Goal: Communication & Community: Ask a question

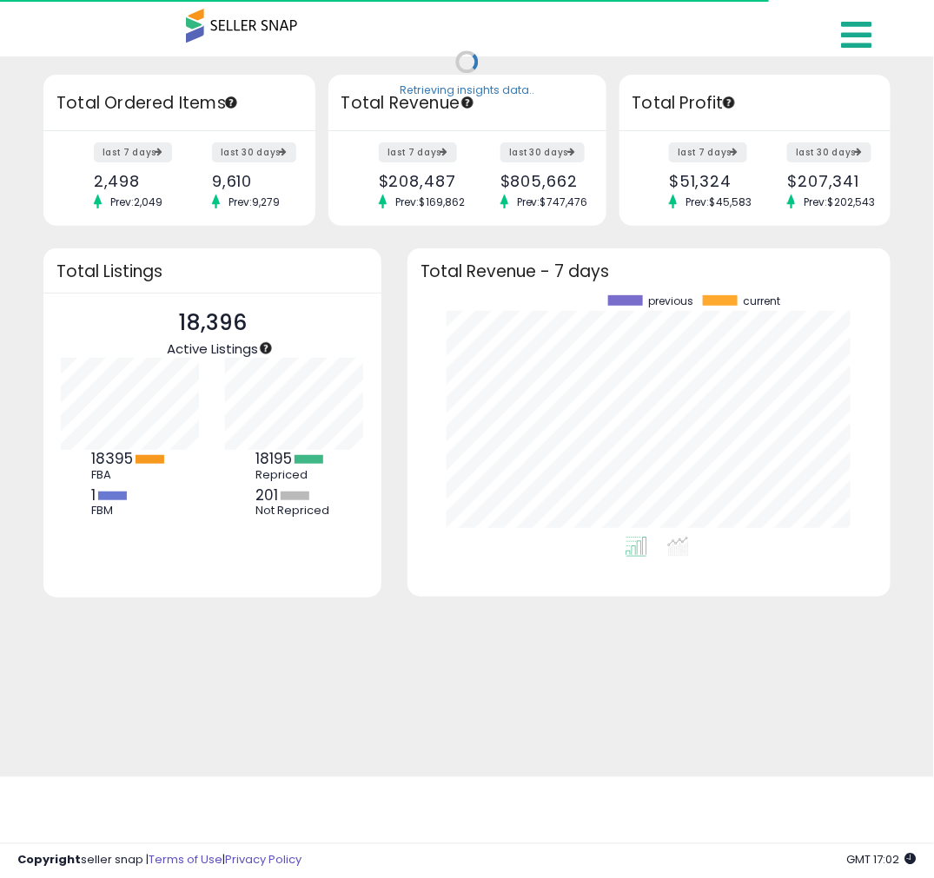
scroll to position [241, 448]
click at [855, 33] on icon at bounding box center [857, 34] width 30 height 35
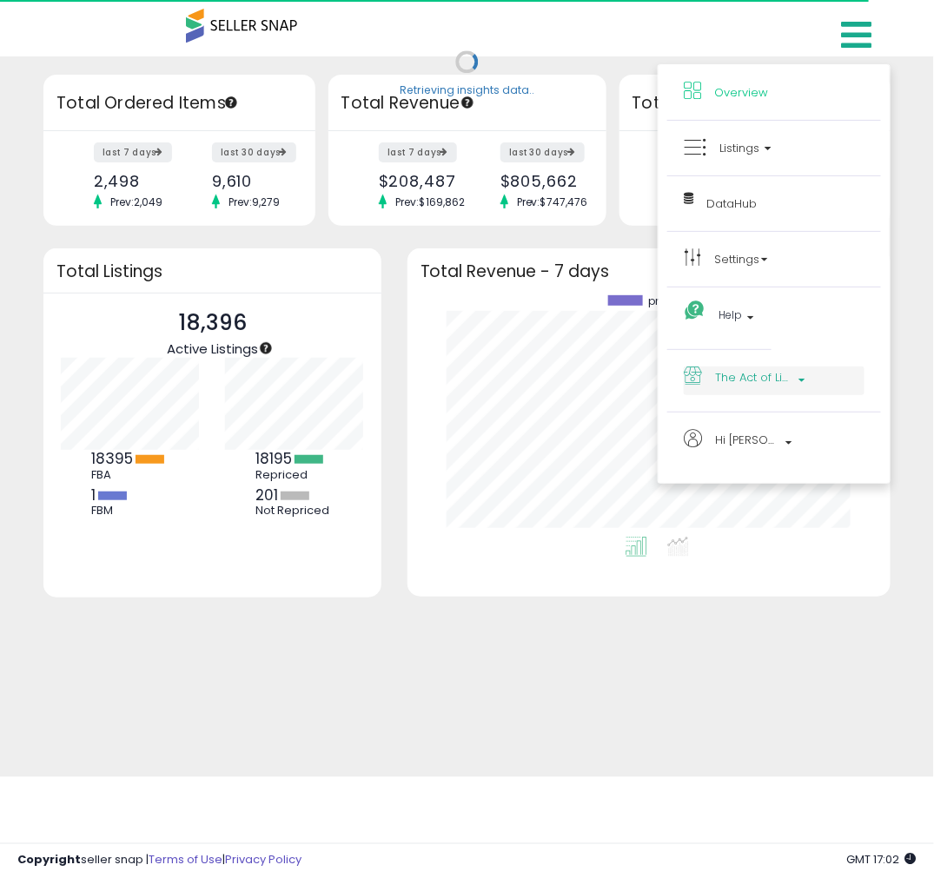
click at [736, 383] on span "The Act of Living" at bounding box center [754, 378] width 78 height 22
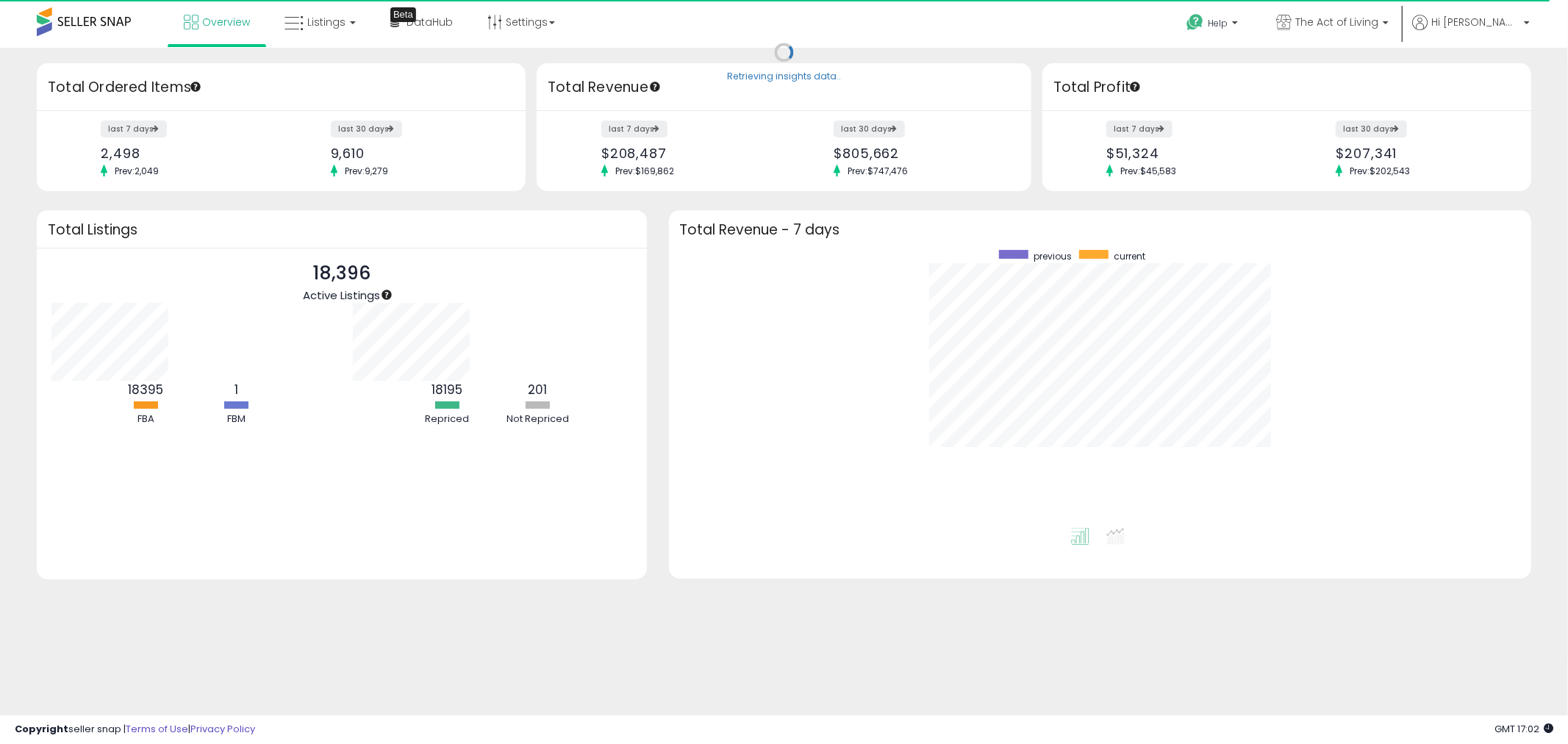
scroll to position [277, 834]
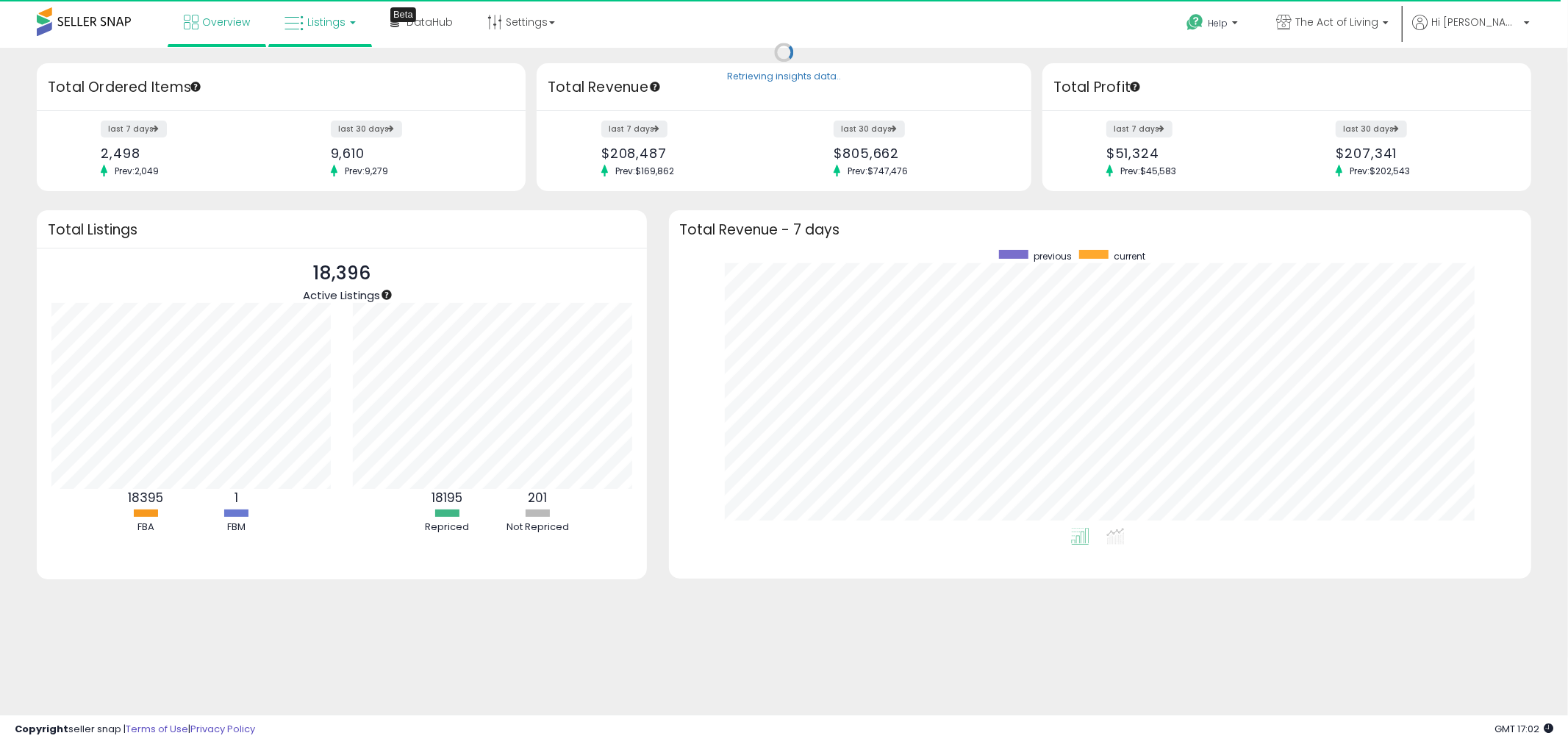
click at [314, 23] on span "Listings" at bounding box center [326, 21] width 38 height 14
click at [317, 125] on icon at bounding box center [333, 129] width 77 height 22
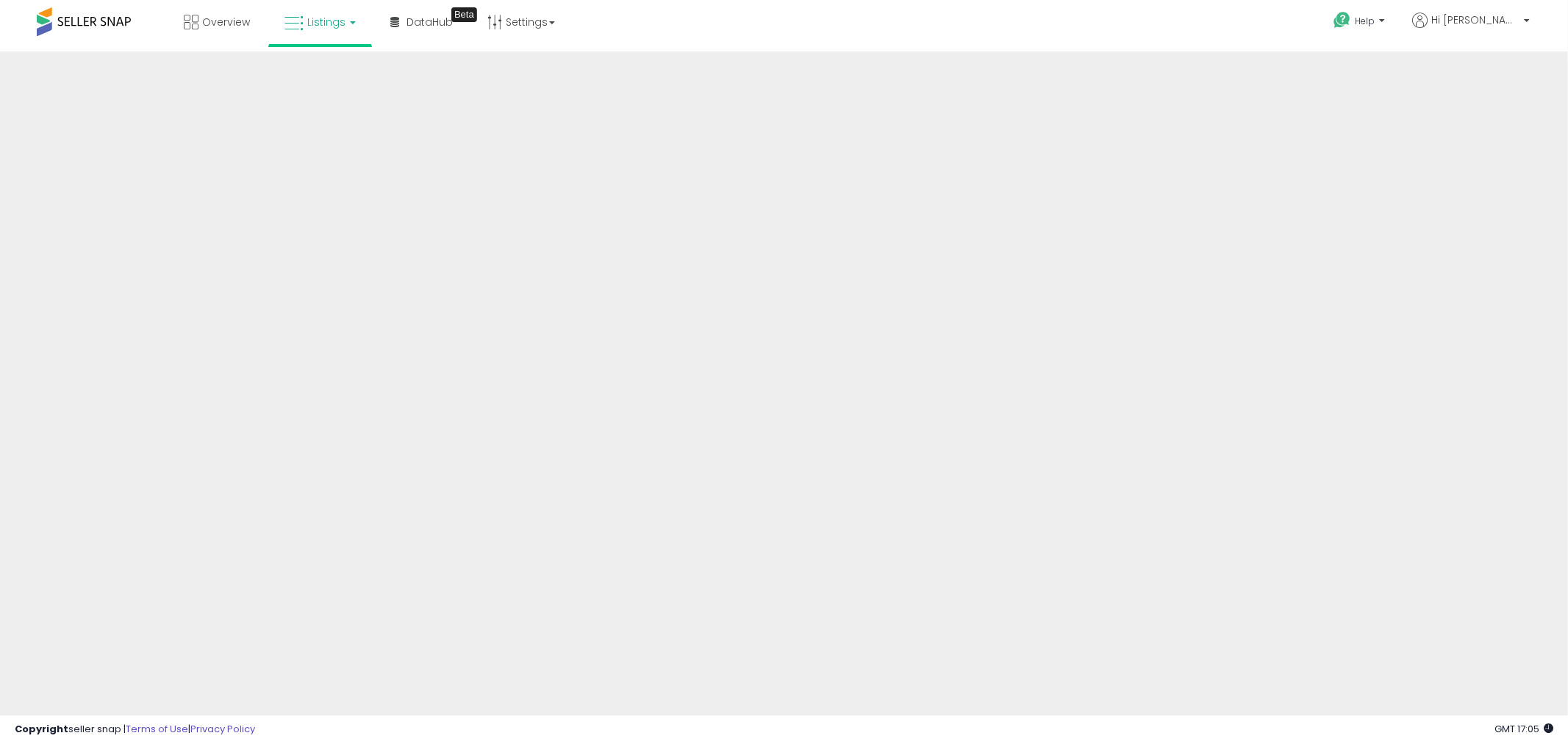
click at [341, 23] on span "Listings" at bounding box center [326, 21] width 38 height 14
click at [338, 132] on icon at bounding box center [333, 129] width 77 height 22
click at [313, 25] on span "Listings" at bounding box center [326, 21] width 38 height 14
click at [315, 70] on icon at bounding box center [332, 73] width 64 height 19
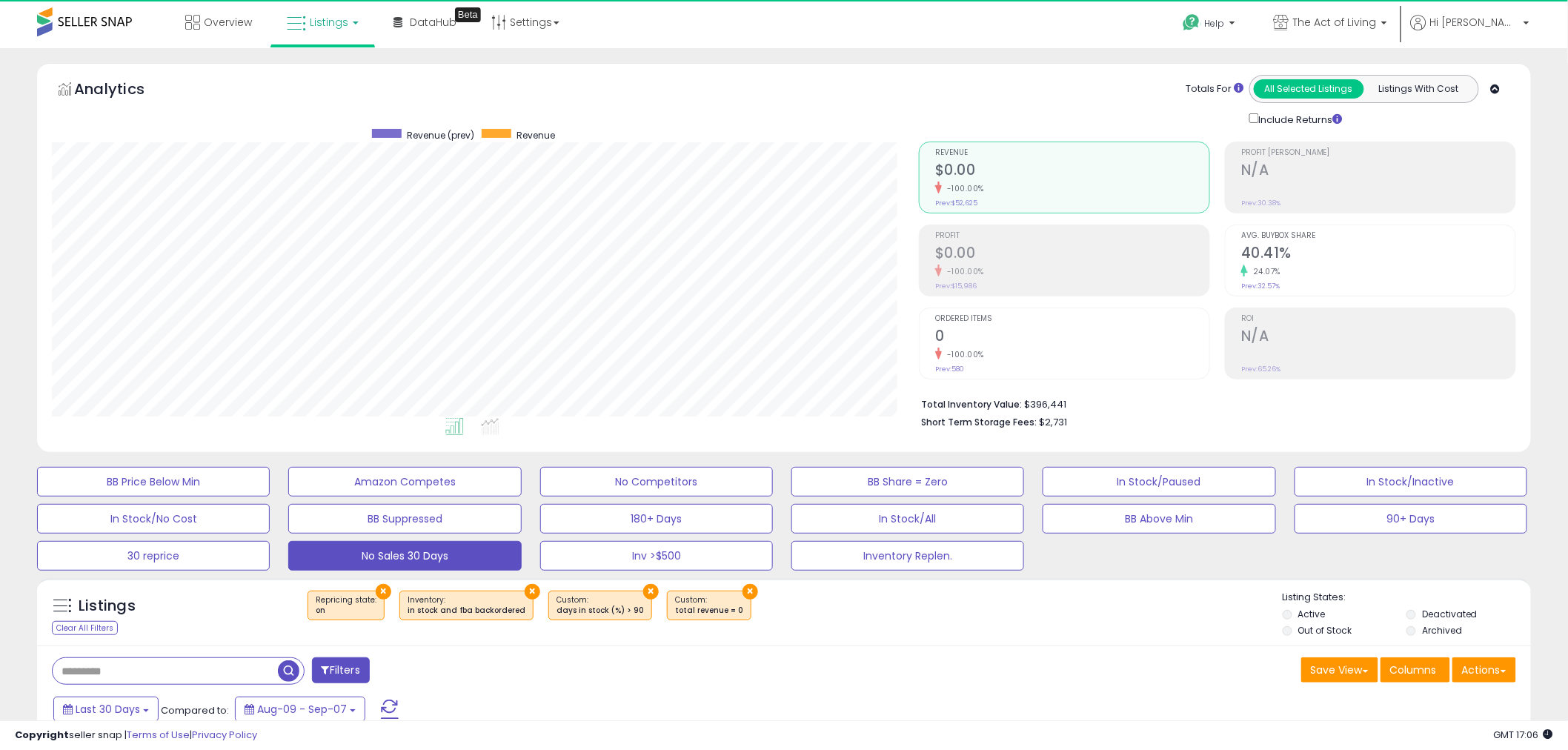
scroll to position [304, 867]
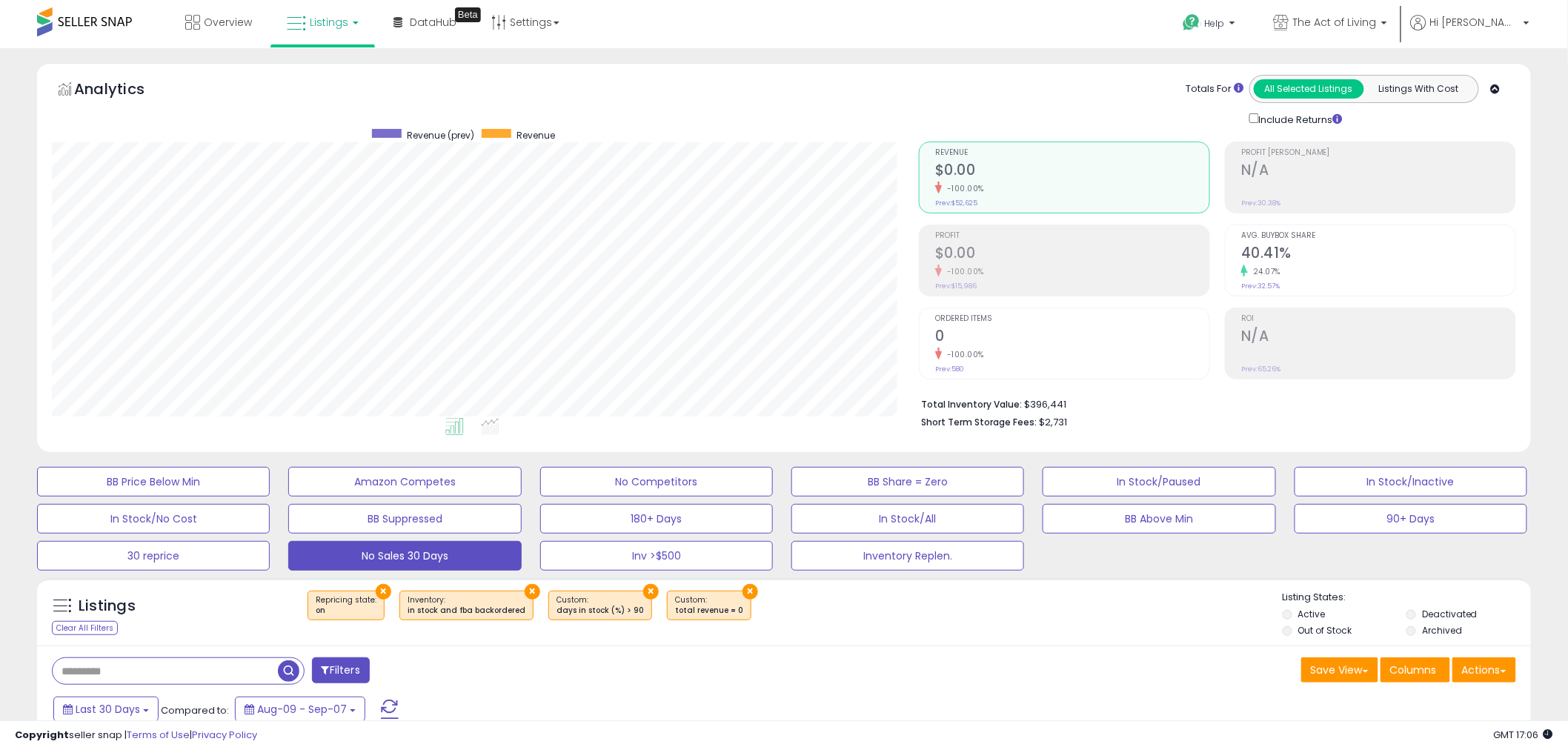
click at [320, 20] on span "Listings" at bounding box center [328, 21] width 38 height 15
click at [320, 128] on icon at bounding box center [335, 130] width 78 height 22
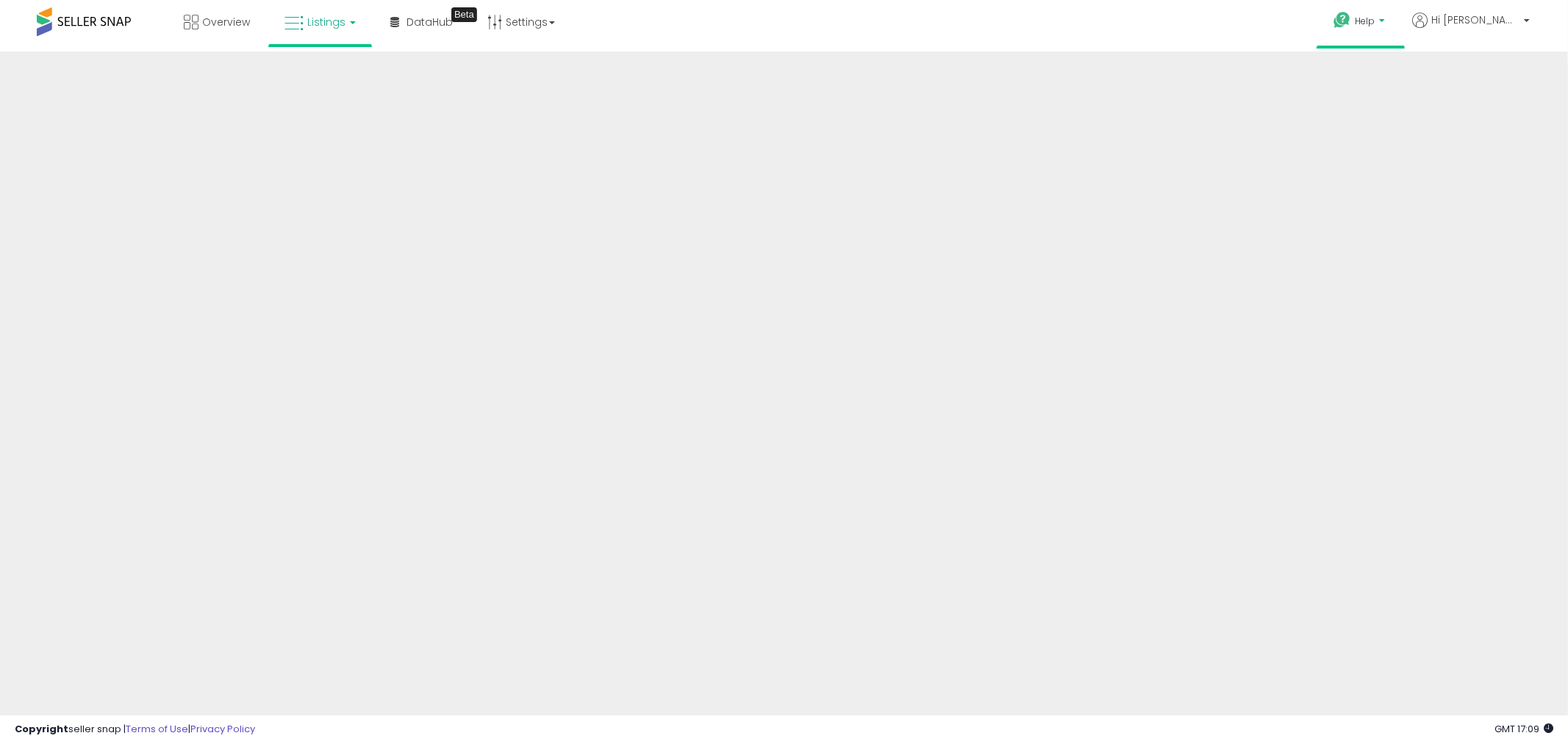
click at [1374, 17] on span "Help" at bounding box center [1364, 20] width 19 height 13
click at [1415, 74] on link "Contact Support" at bounding box center [1375, 76] width 80 height 14
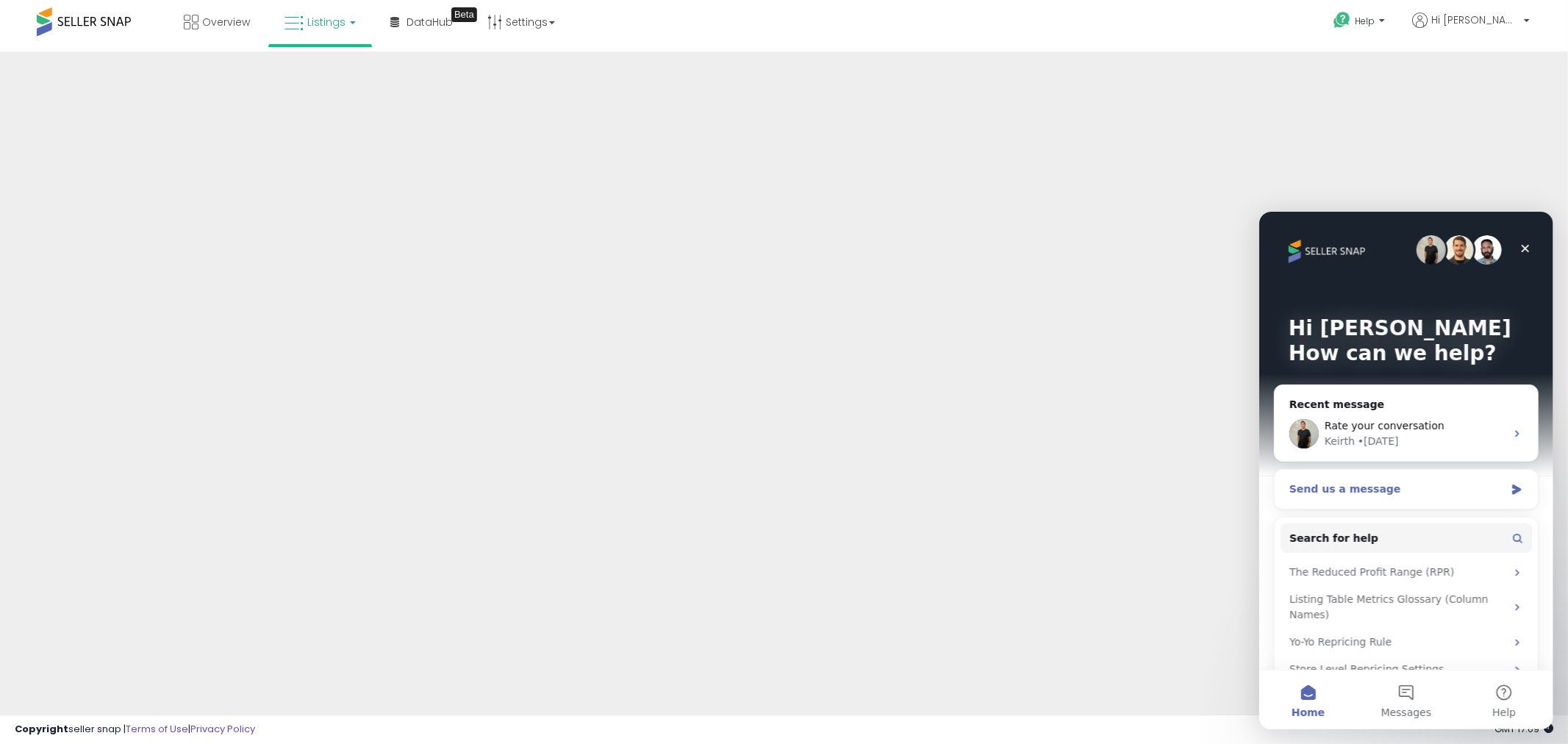
click at [1350, 487] on div "Send us a message" at bounding box center [1396, 488] width 216 height 15
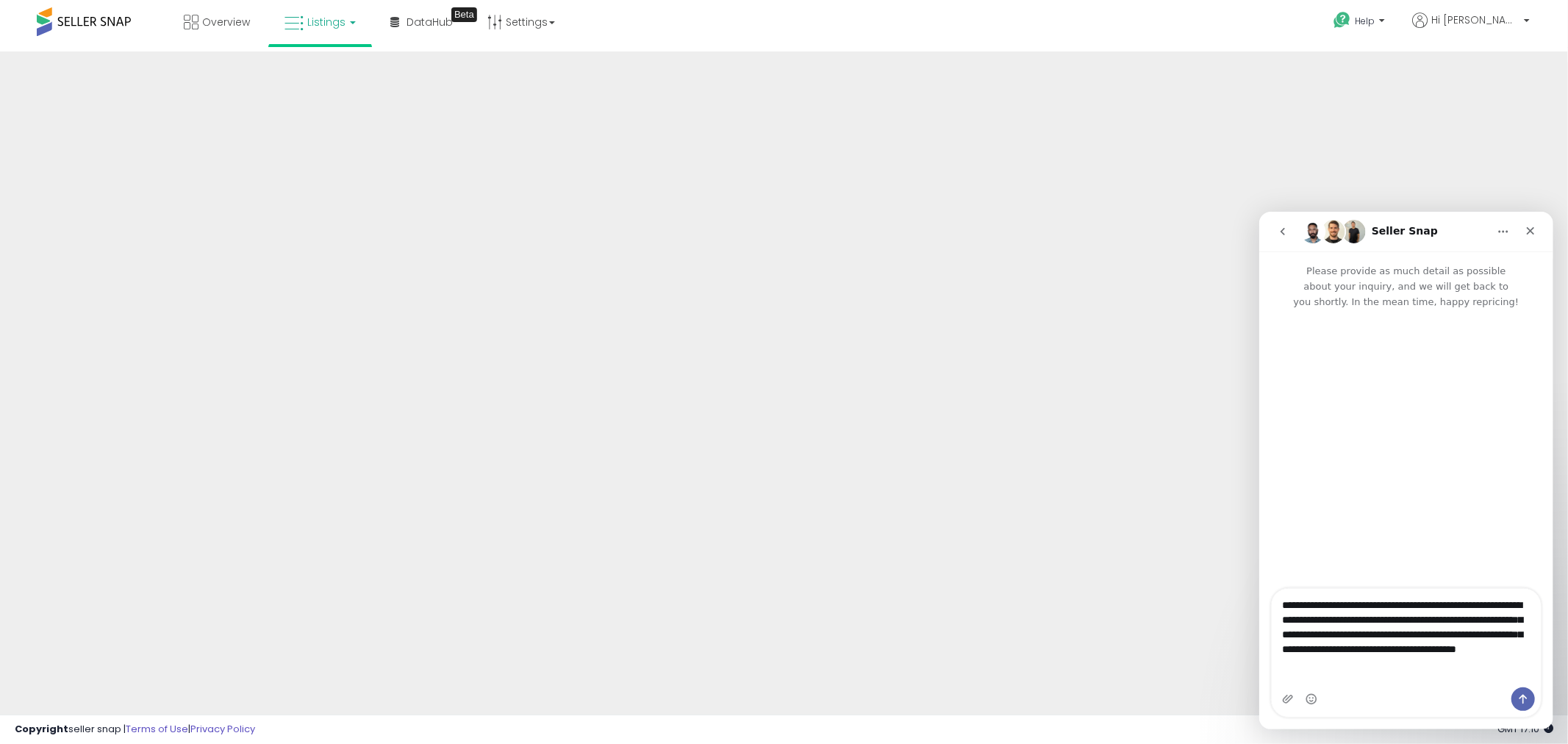
type textarea "**********"
click at [1521, 697] on icon "Send a message…" at bounding box center [1523, 698] width 8 height 9
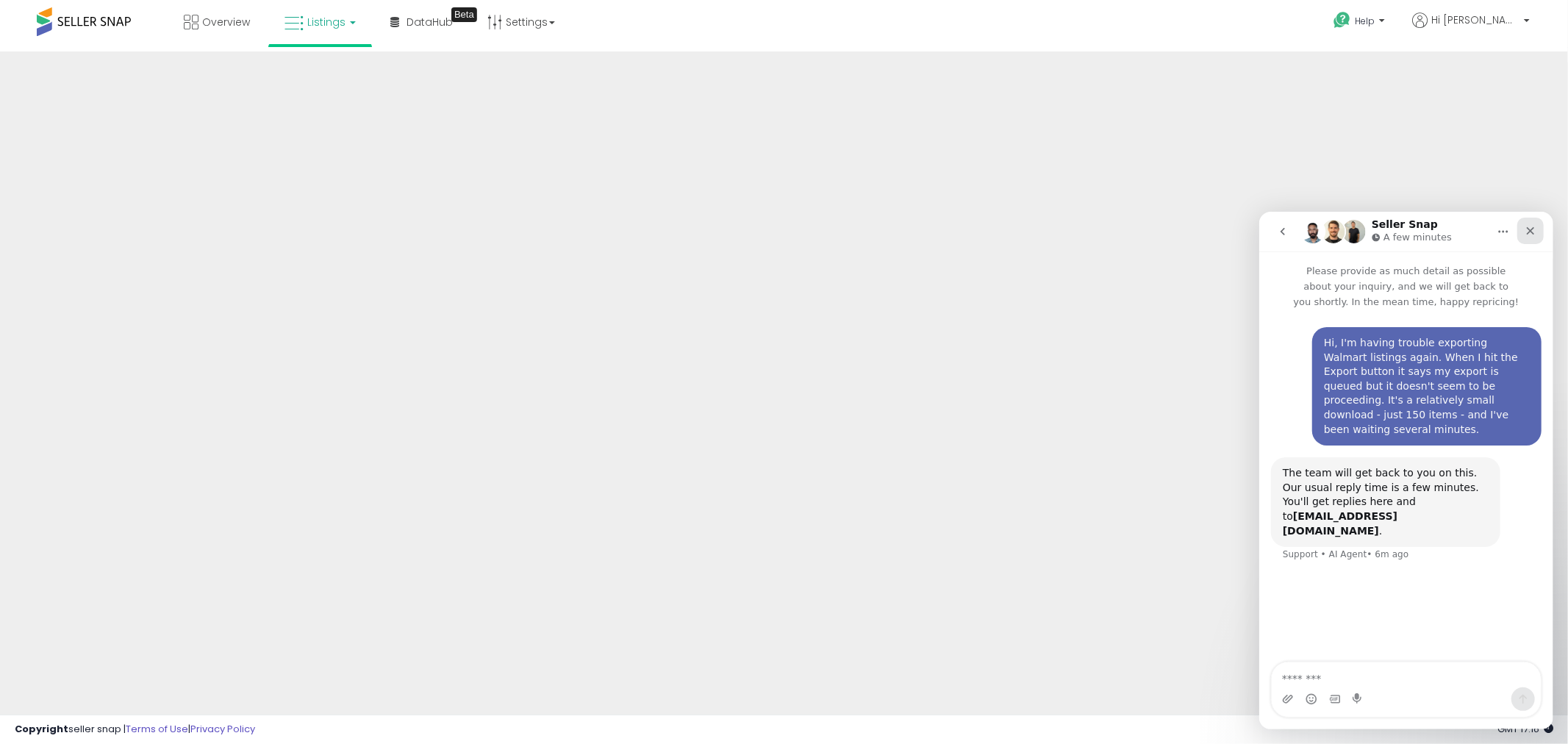
click at [1525, 230] on icon "Close" at bounding box center [1530, 230] width 12 height 12
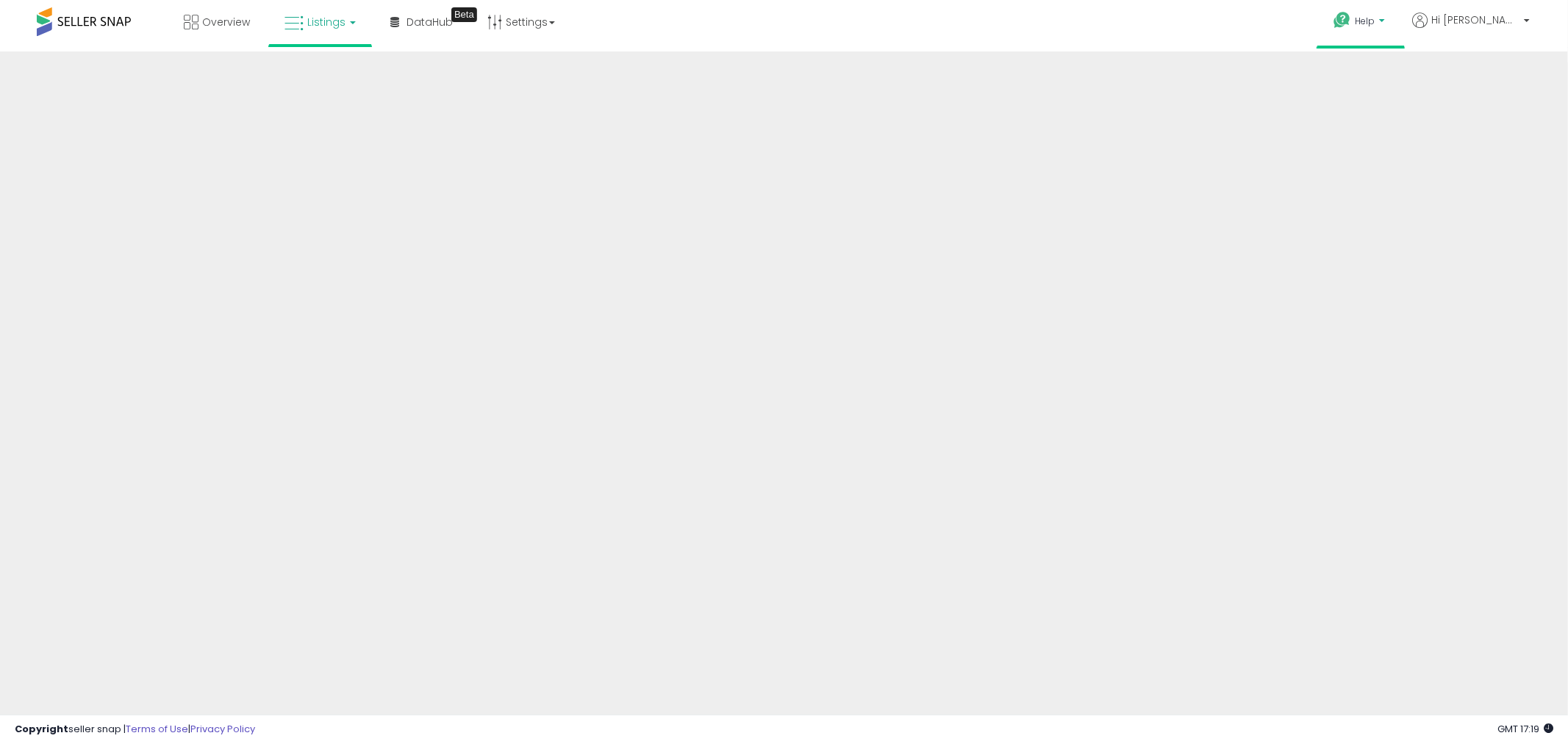
click at [1374, 19] on span "Help" at bounding box center [1364, 20] width 19 height 13
click at [1415, 78] on link "Contact Support" at bounding box center [1375, 76] width 80 height 14
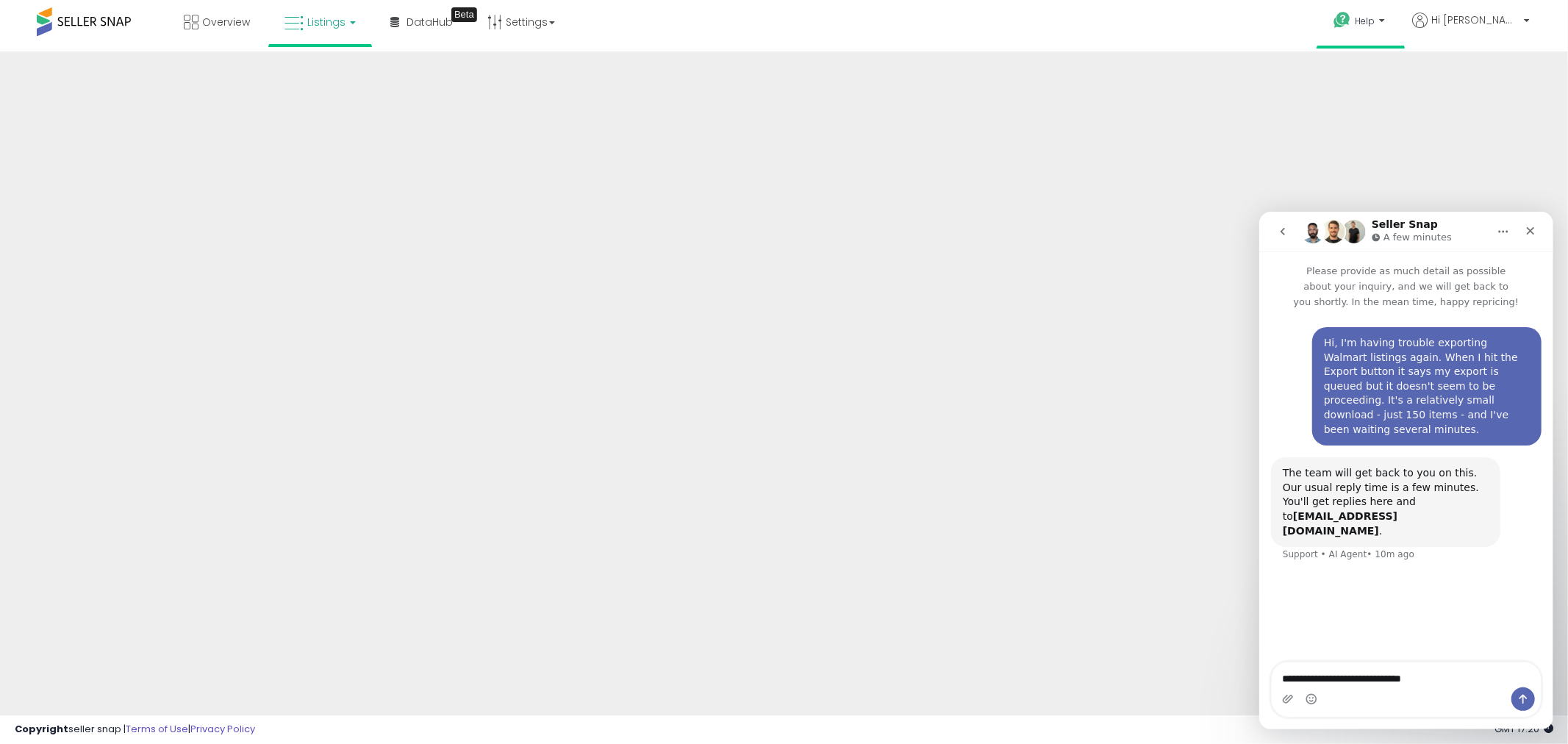
type textarea "**********"
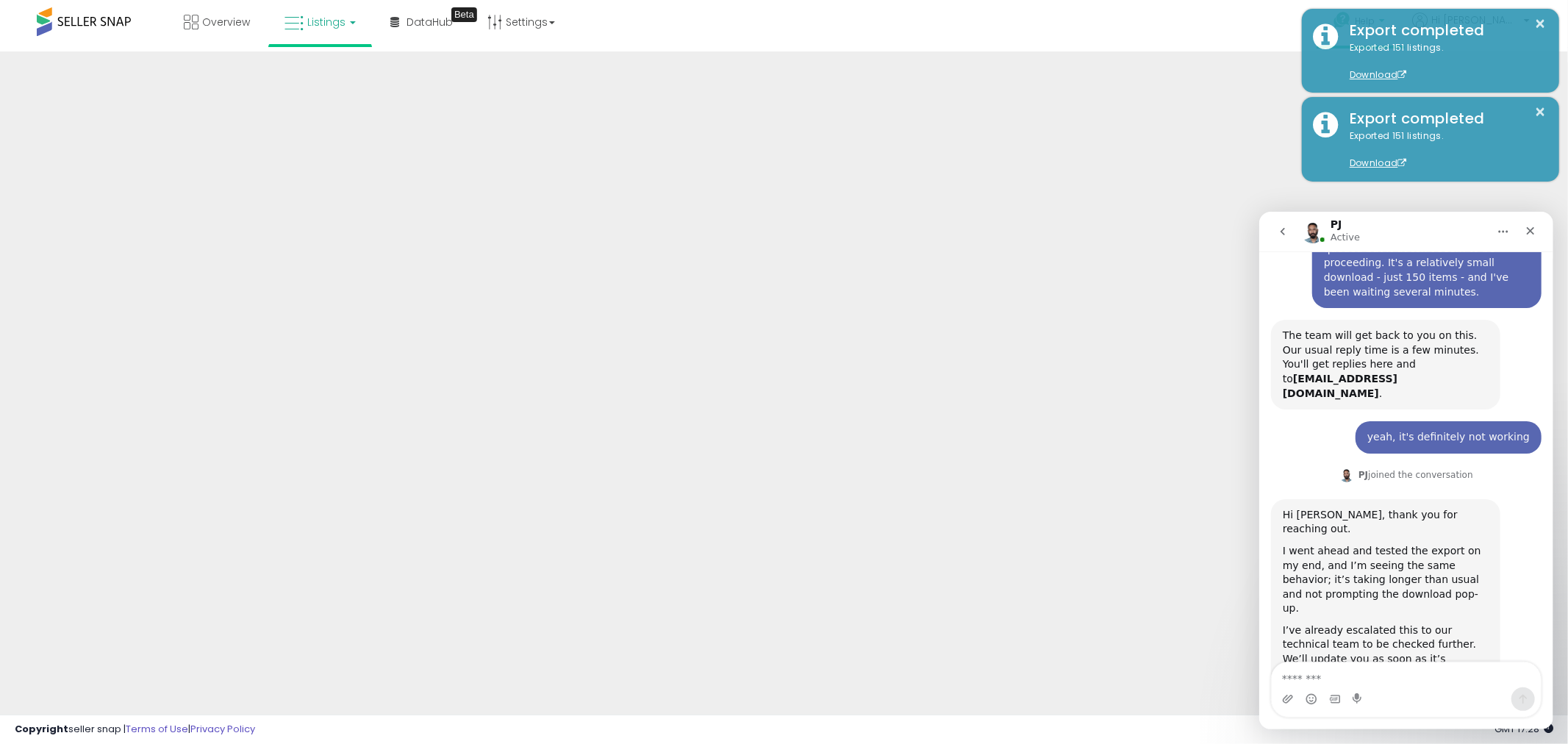
scroll to position [159, 0]
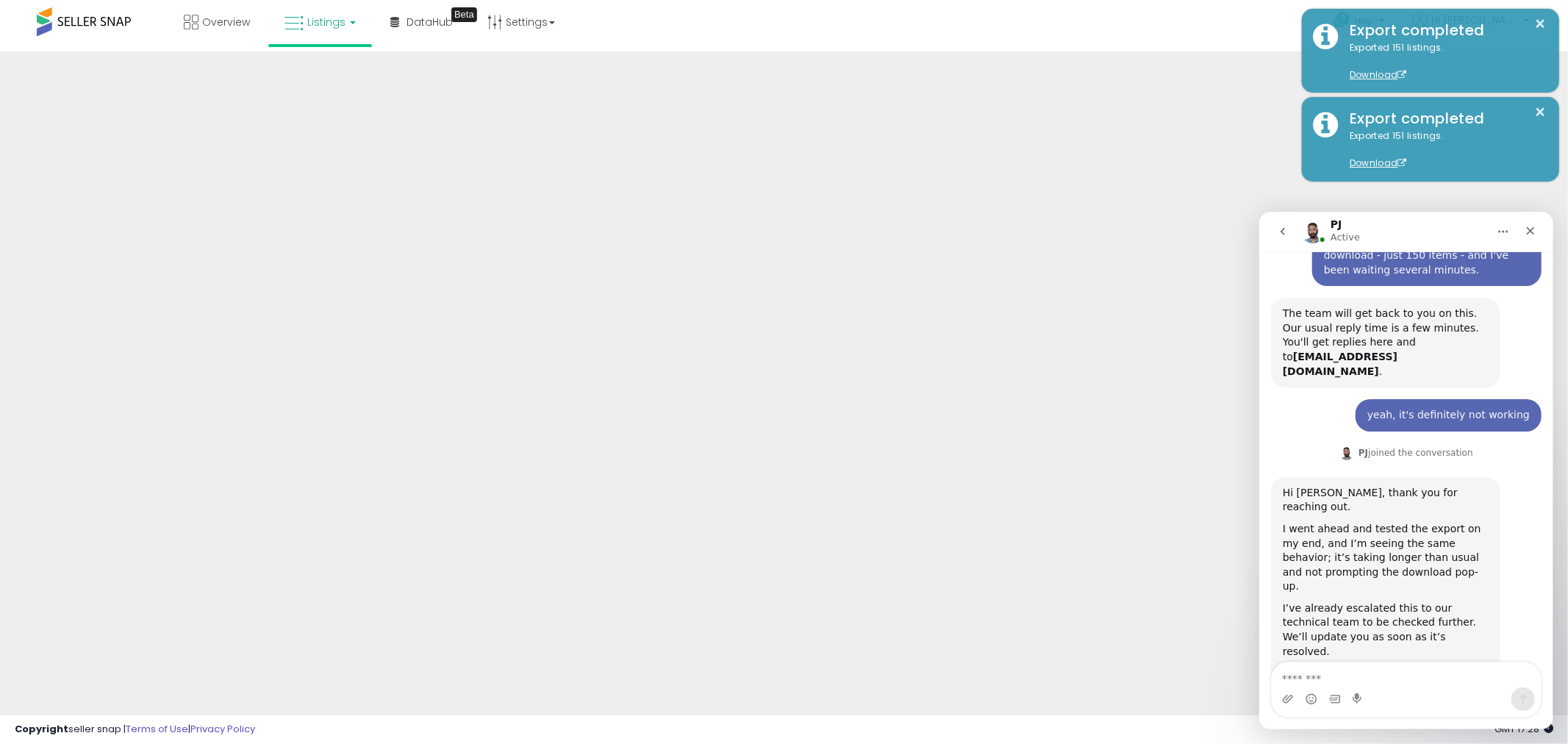
drag, startPoint x: 2666, startPoint y: 422, endPoint x: 1400, endPoint y: 216, distance: 1282.7
click at [1400, 217] on div "PJ Active" at bounding box center [1405, 230] width 275 height 28
click at [1525, 227] on icon "Close" at bounding box center [1530, 230] width 12 height 12
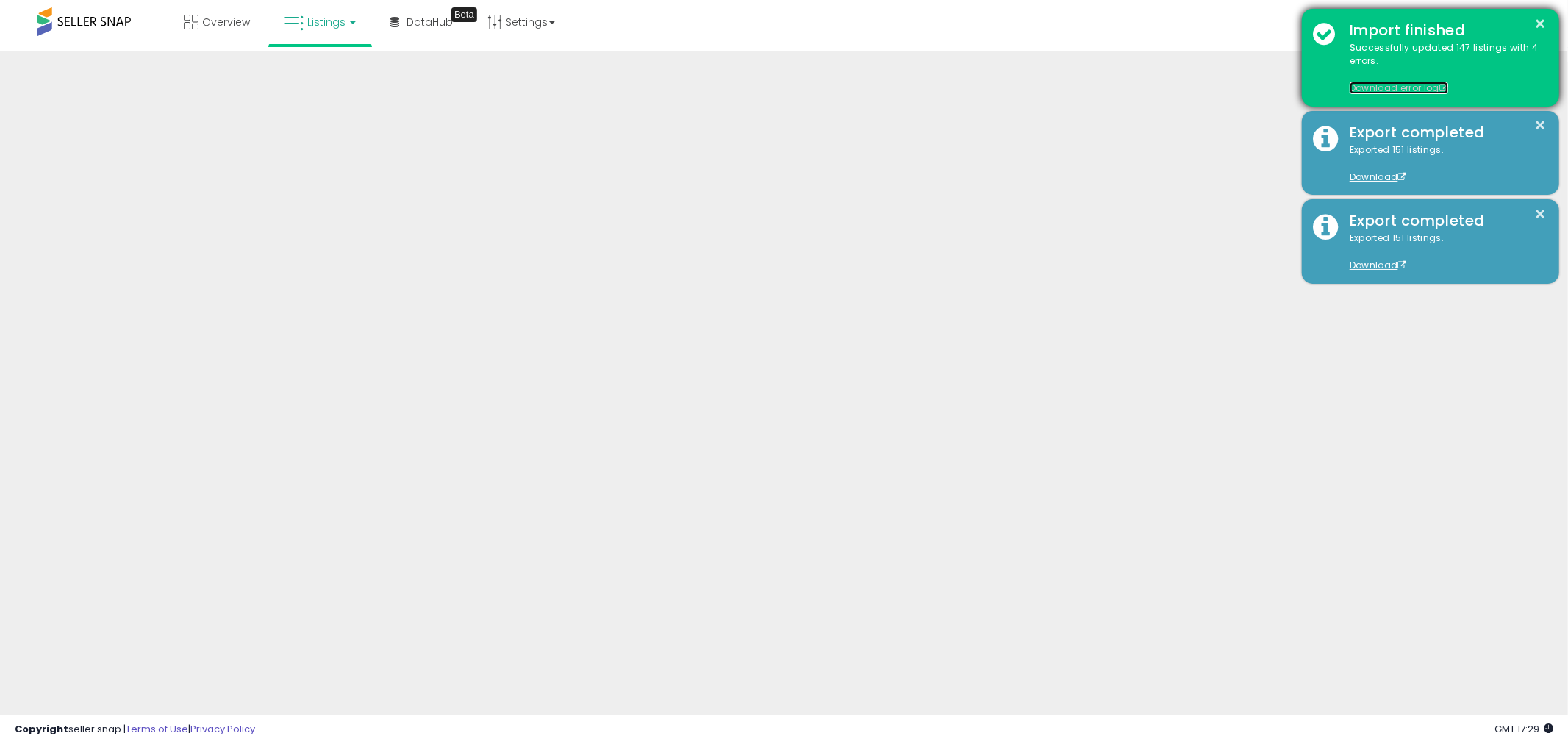
click at [1401, 84] on link "Download error log" at bounding box center [1399, 87] width 98 height 13
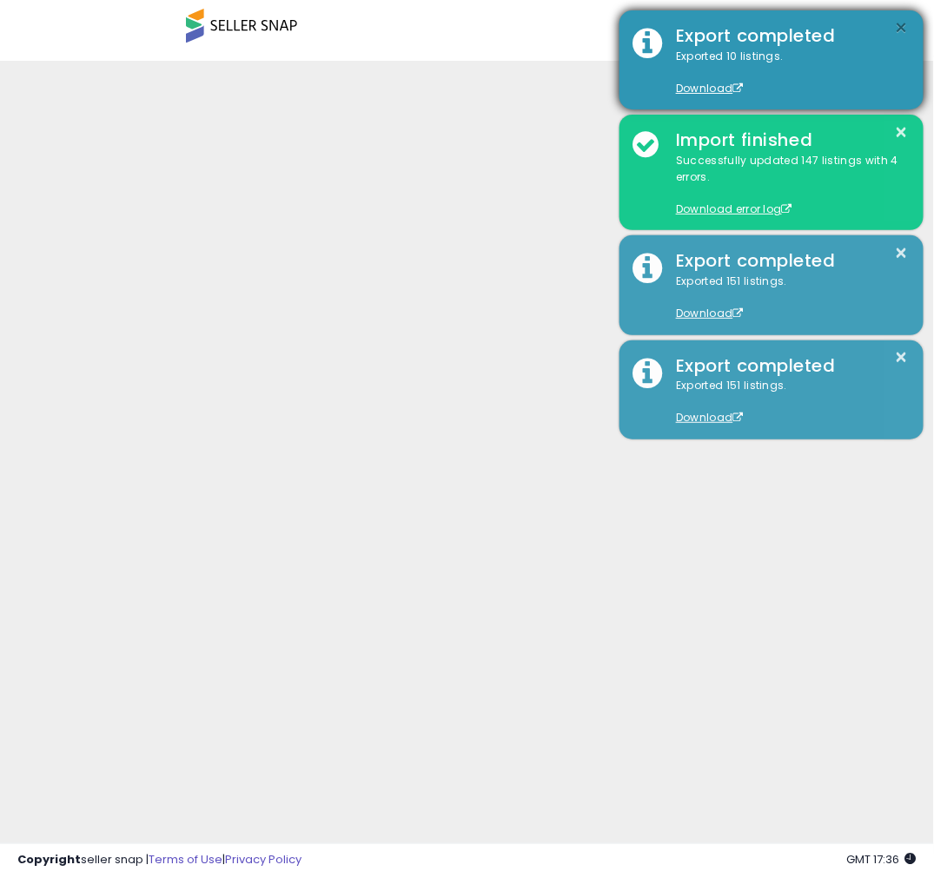
click at [896, 29] on button "×" at bounding box center [902, 28] width 14 height 22
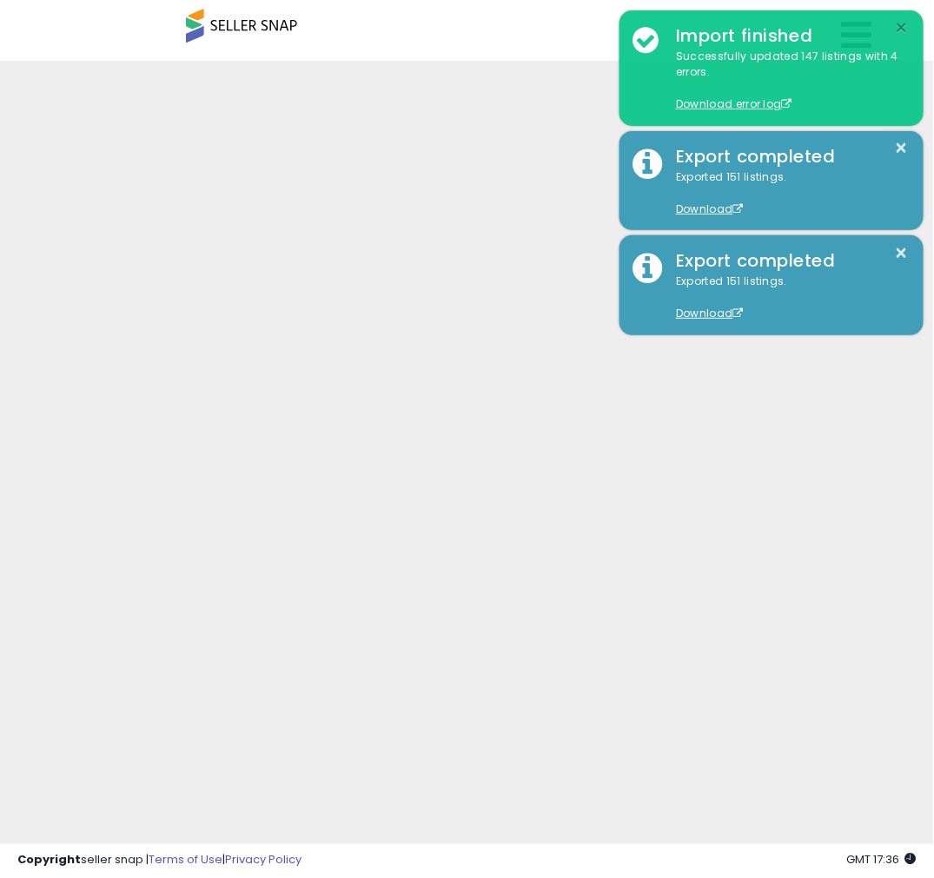
click at [896, 29] on button "×" at bounding box center [902, 28] width 14 height 22
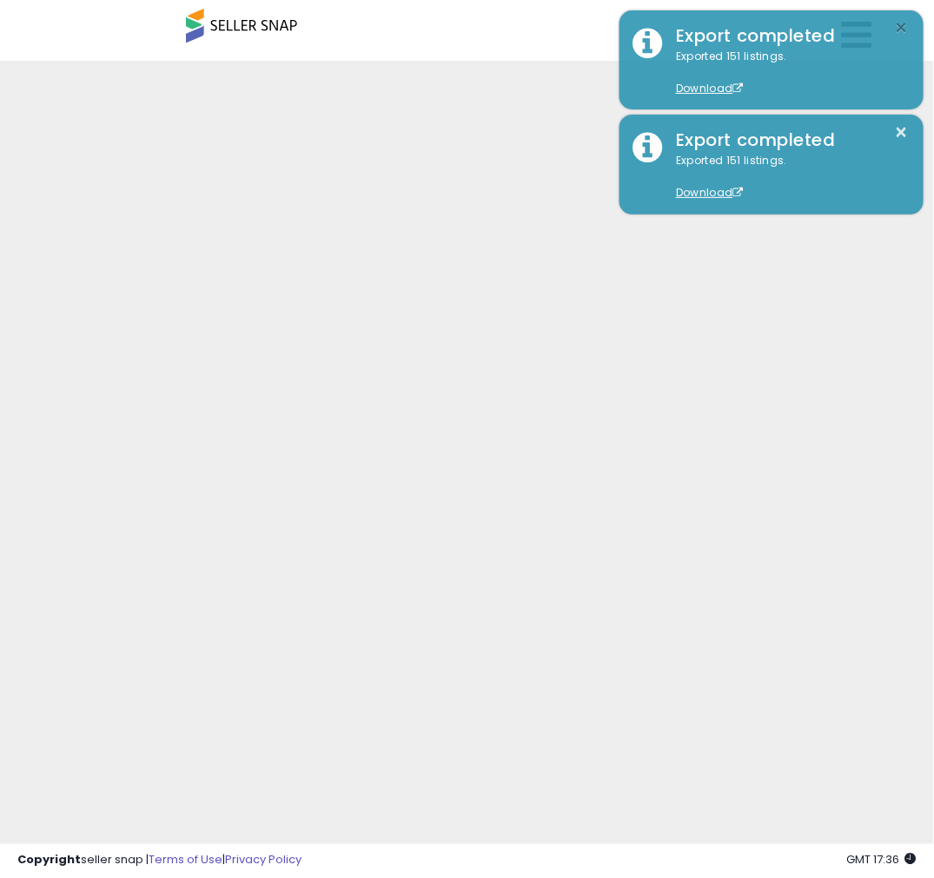
click at [901, 29] on button "×" at bounding box center [902, 28] width 14 height 22
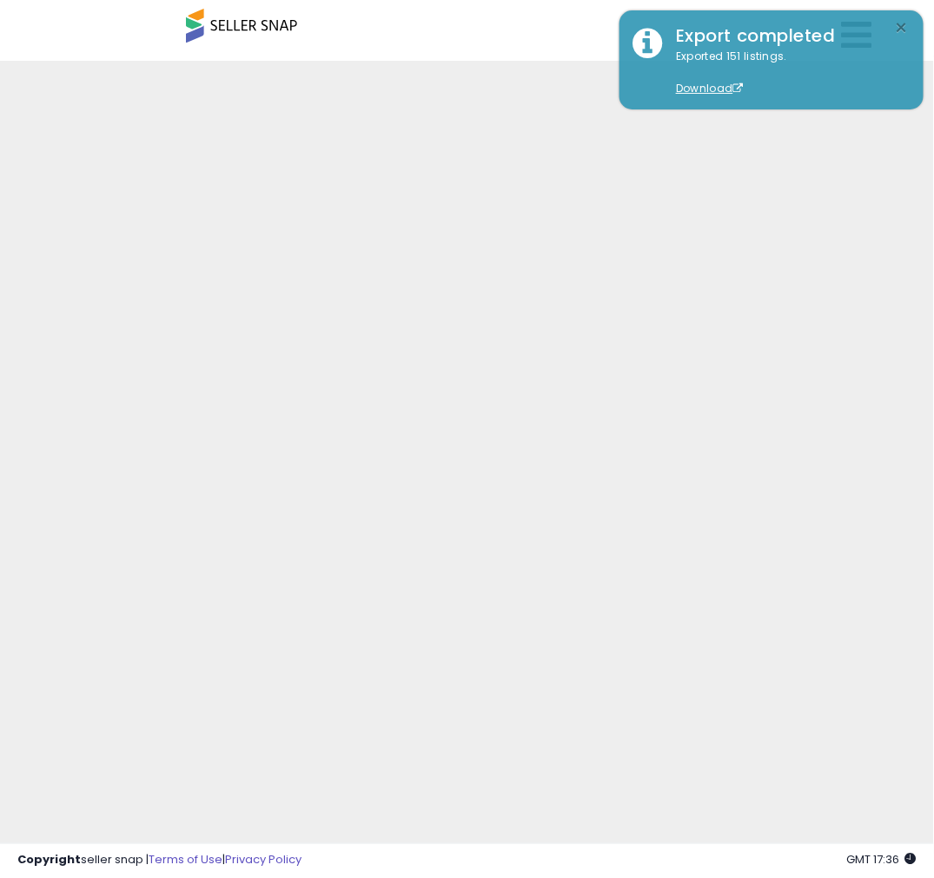
click at [901, 29] on button "×" at bounding box center [902, 28] width 14 height 22
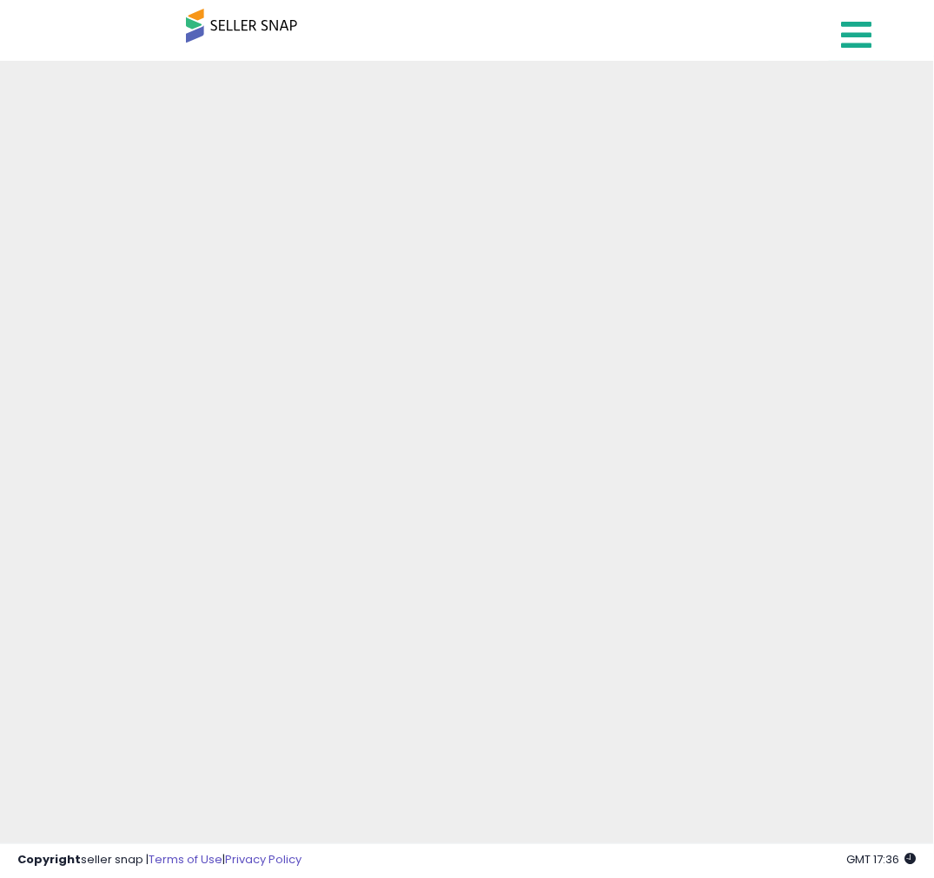
click at [861, 31] on icon at bounding box center [857, 34] width 30 height 35
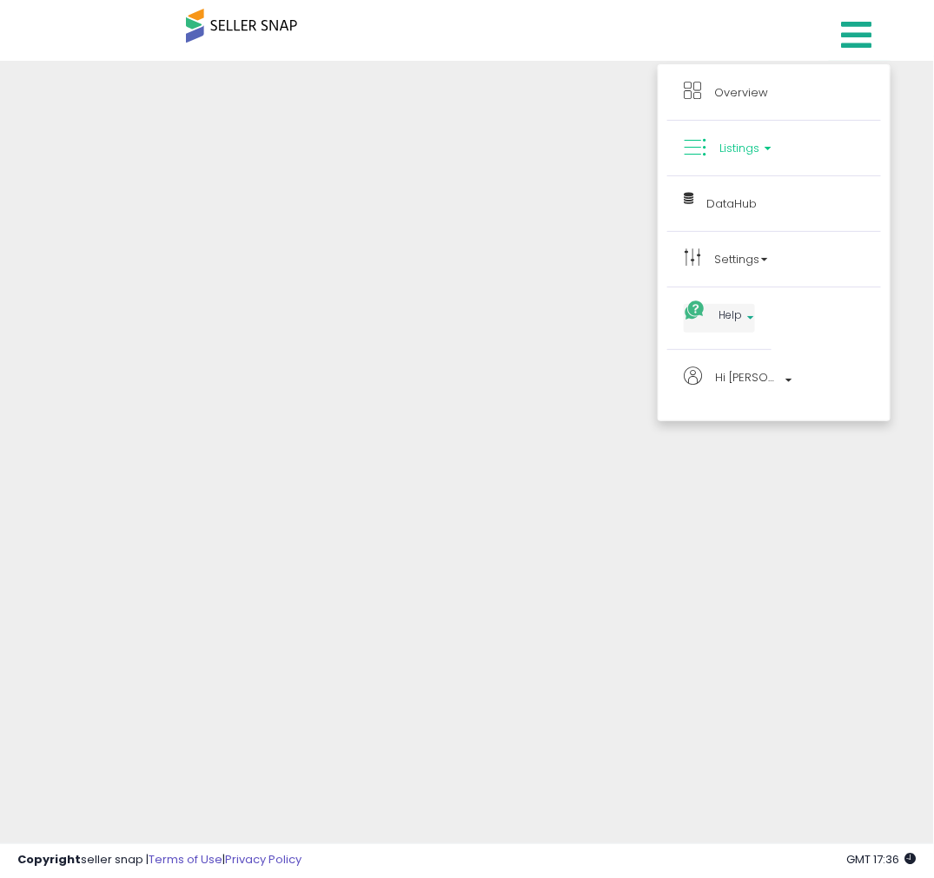
click at [737, 310] on span "Help" at bounding box center [729, 315] width 23 height 22
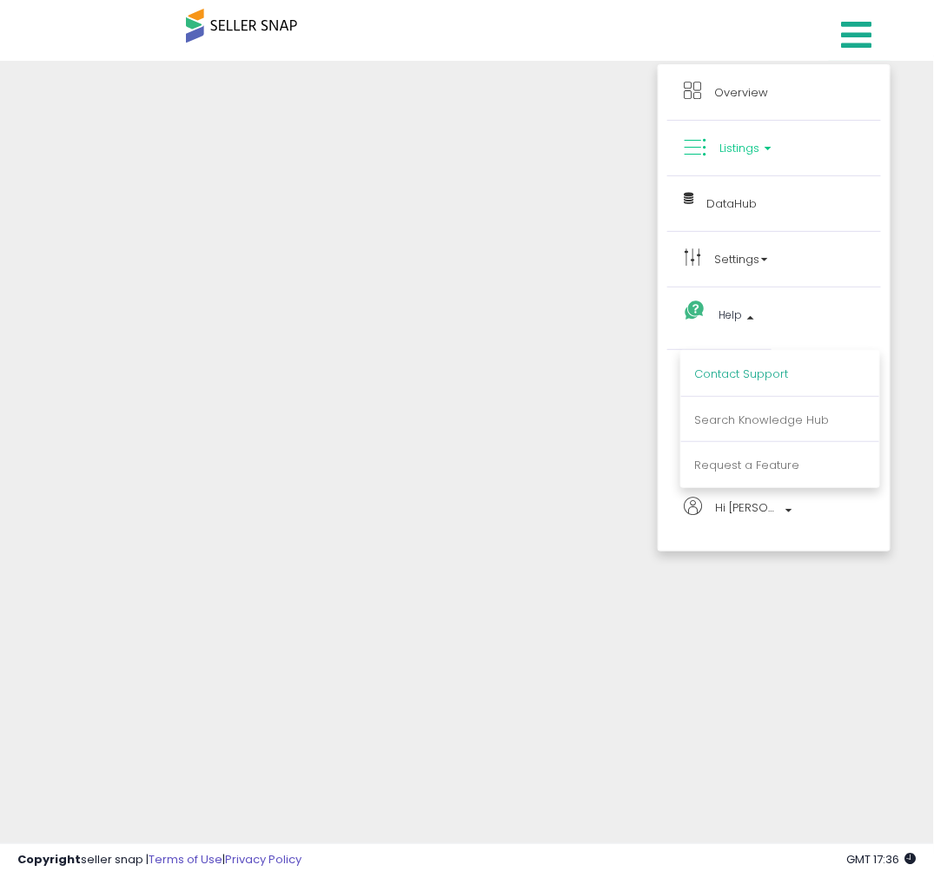
click at [730, 379] on link "Contact Support" at bounding box center [741, 374] width 94 height 17
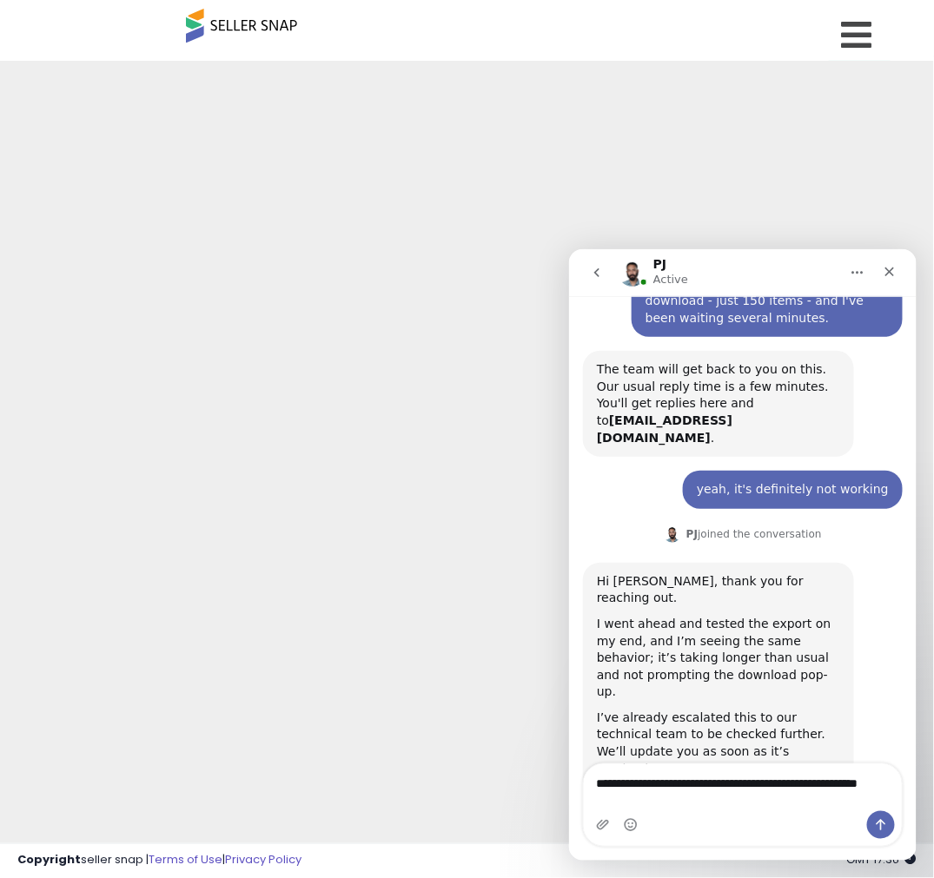
scroll to position [206, 0]
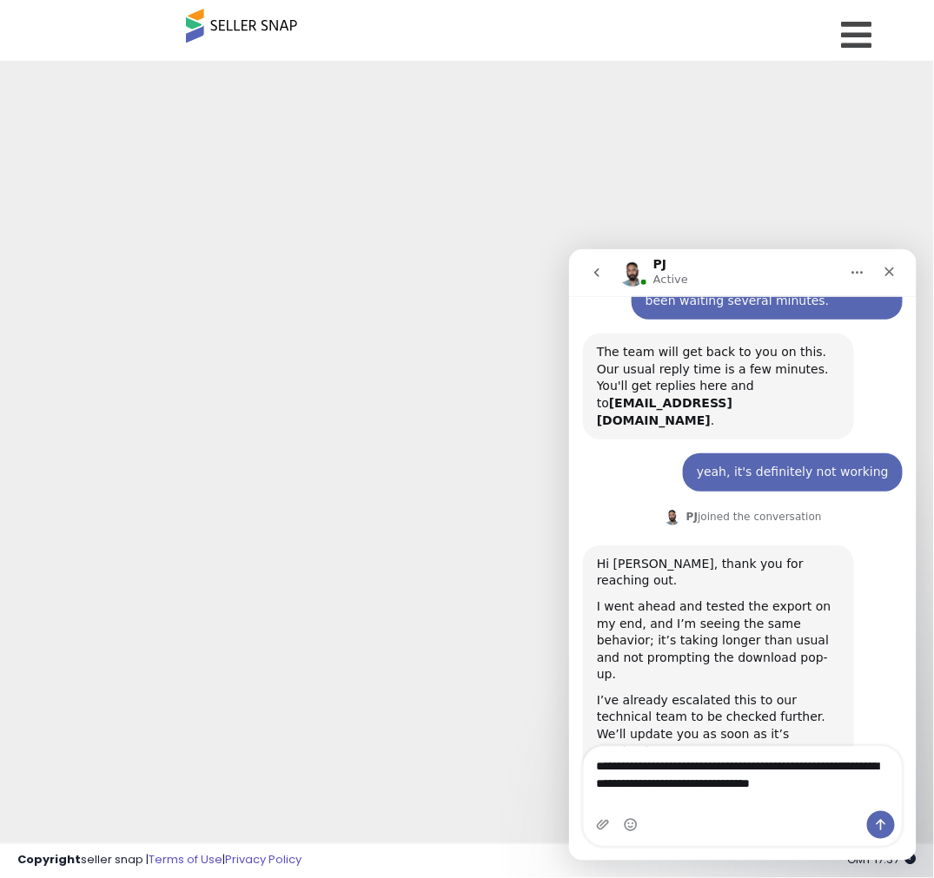
type textarea "**********"
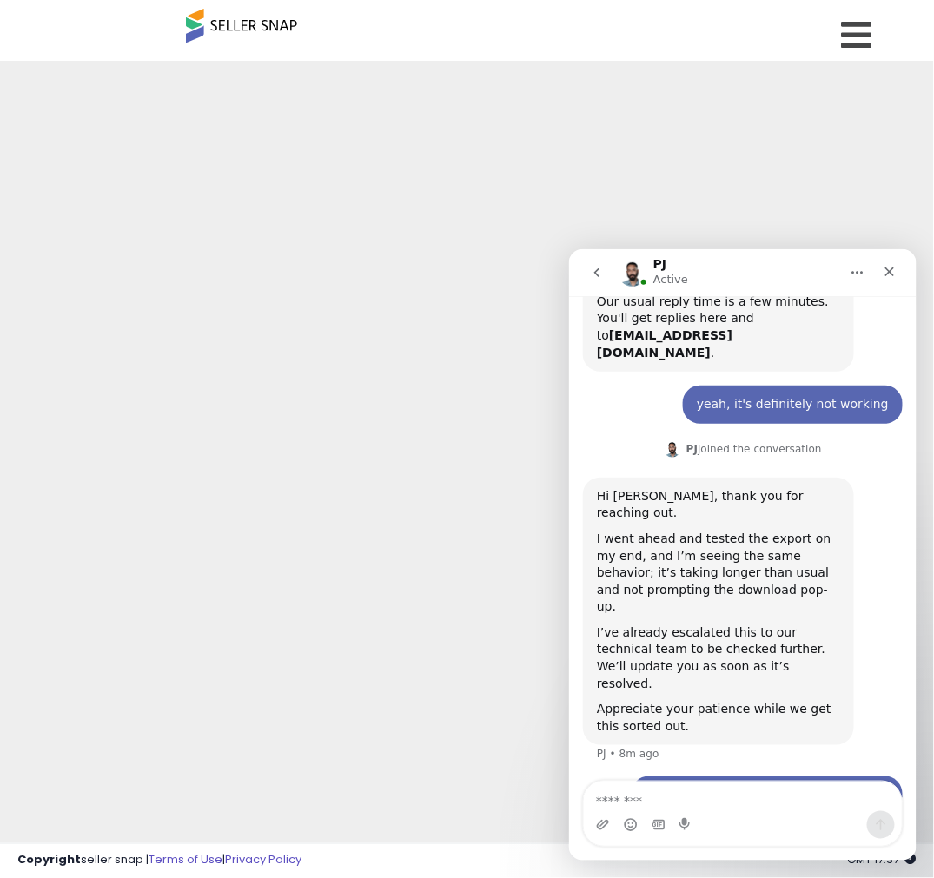
scroll to position [0, 0]
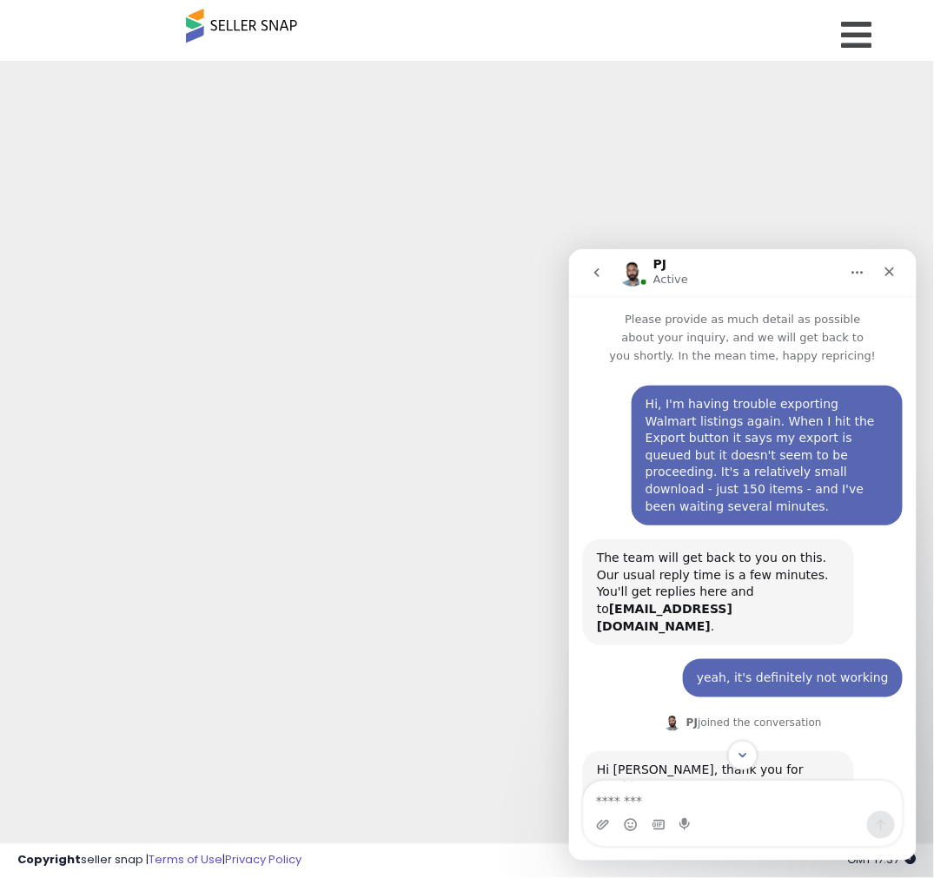
click at [719, 669] on div "yeah, it's definitely not working" at bounding box center [792, 677] width 192 height 17
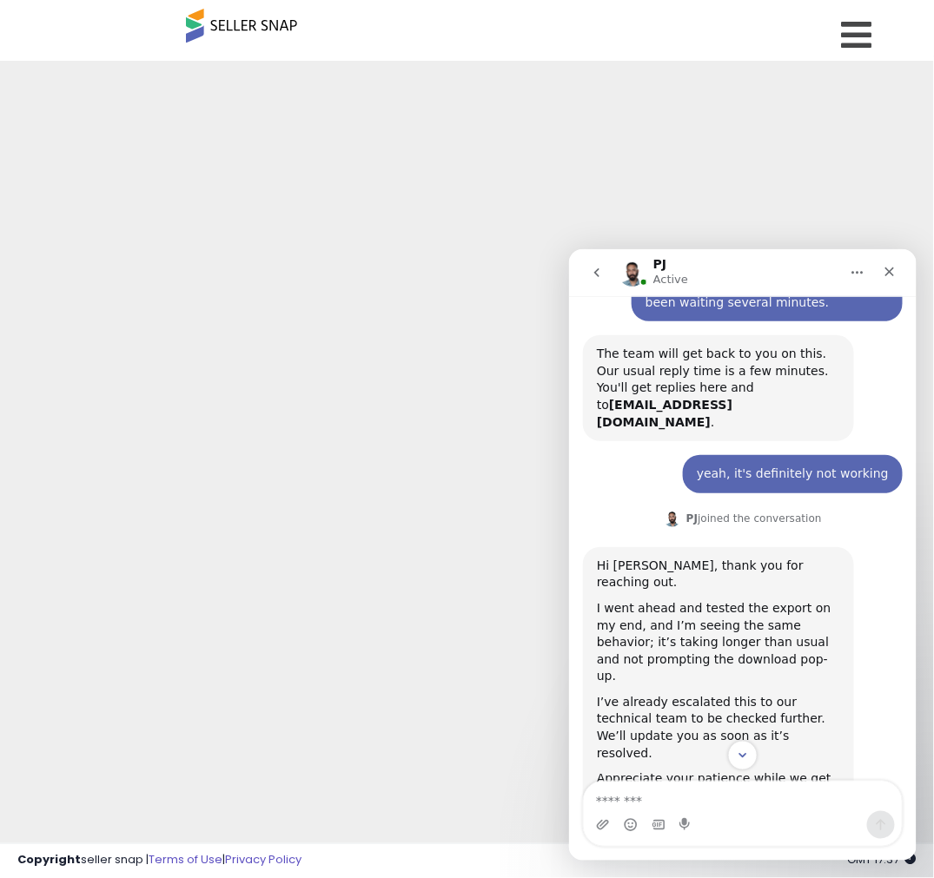
scroll to position [274, 0]
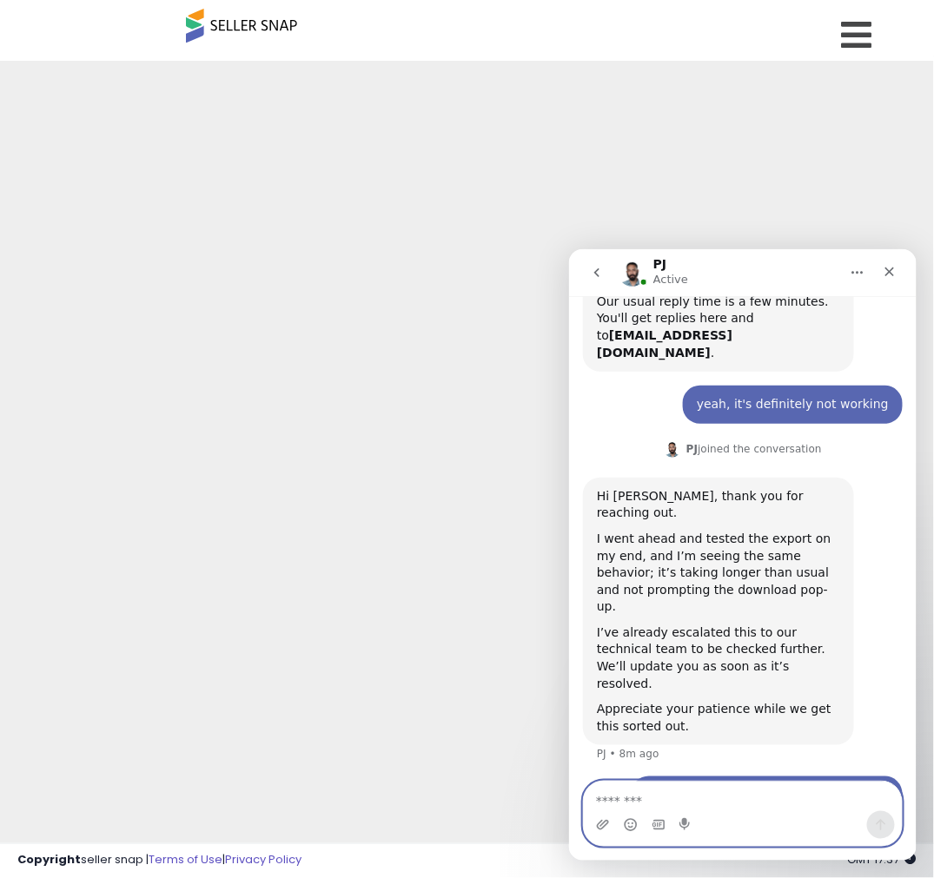
click at [711, 797] on textarea "Message…" at bounding box center [742, 796] width 318 height 30
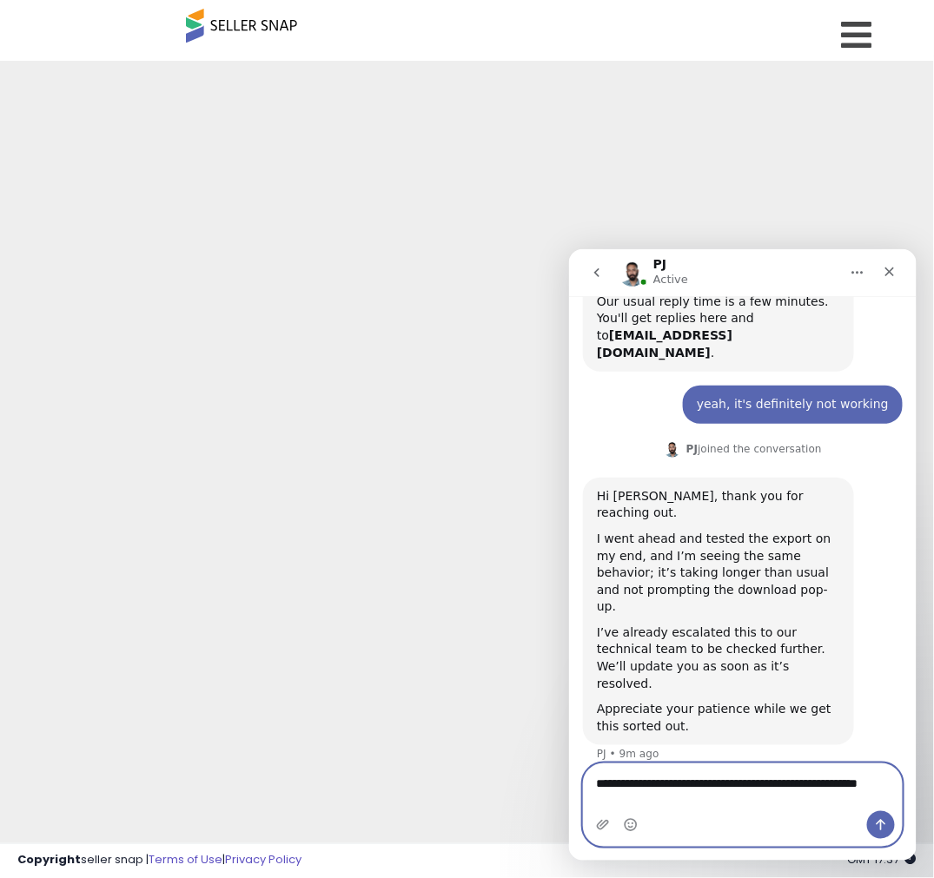
scroll to position [292, 0]
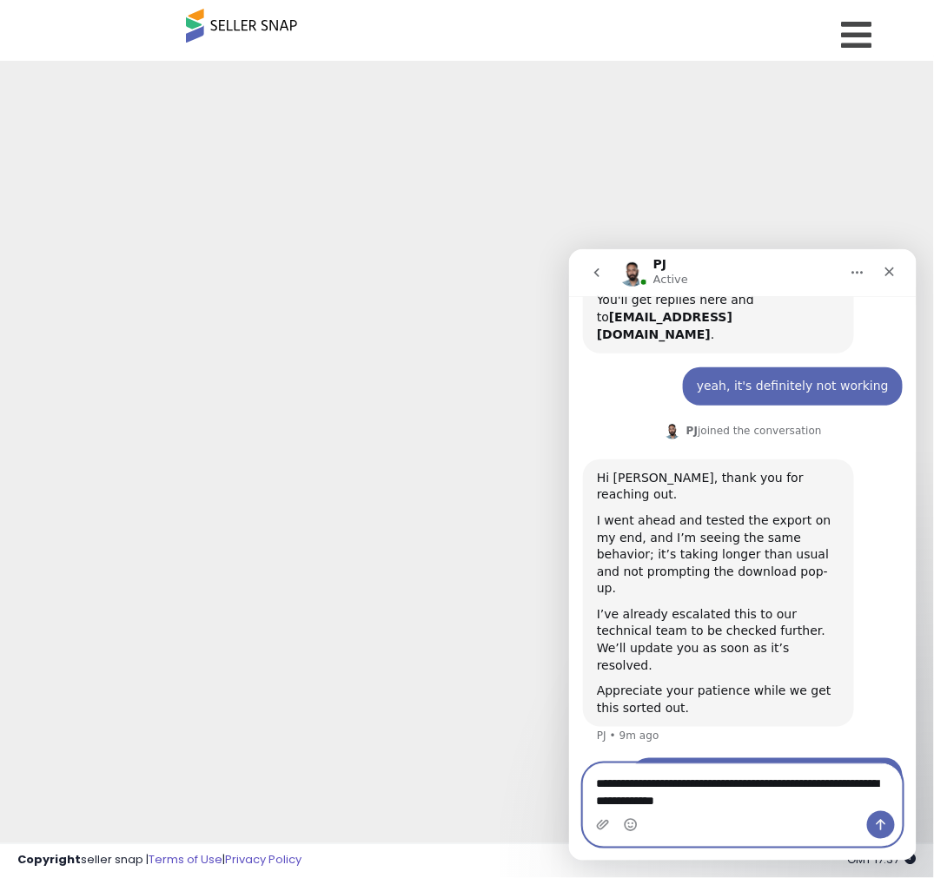
type textarea "**********"
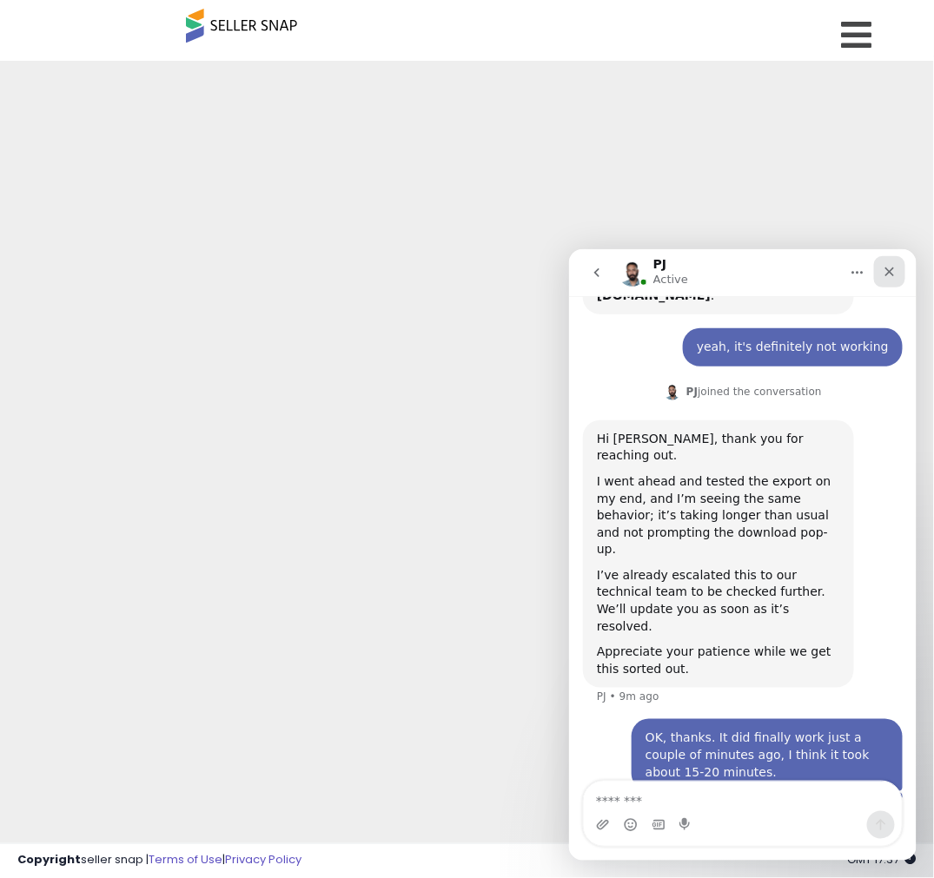
click at [883, 271] on icon "Close" at bounding box center [889, 271] width 14 height 14
